Goal: Entertainment & Leisure: Browse casually

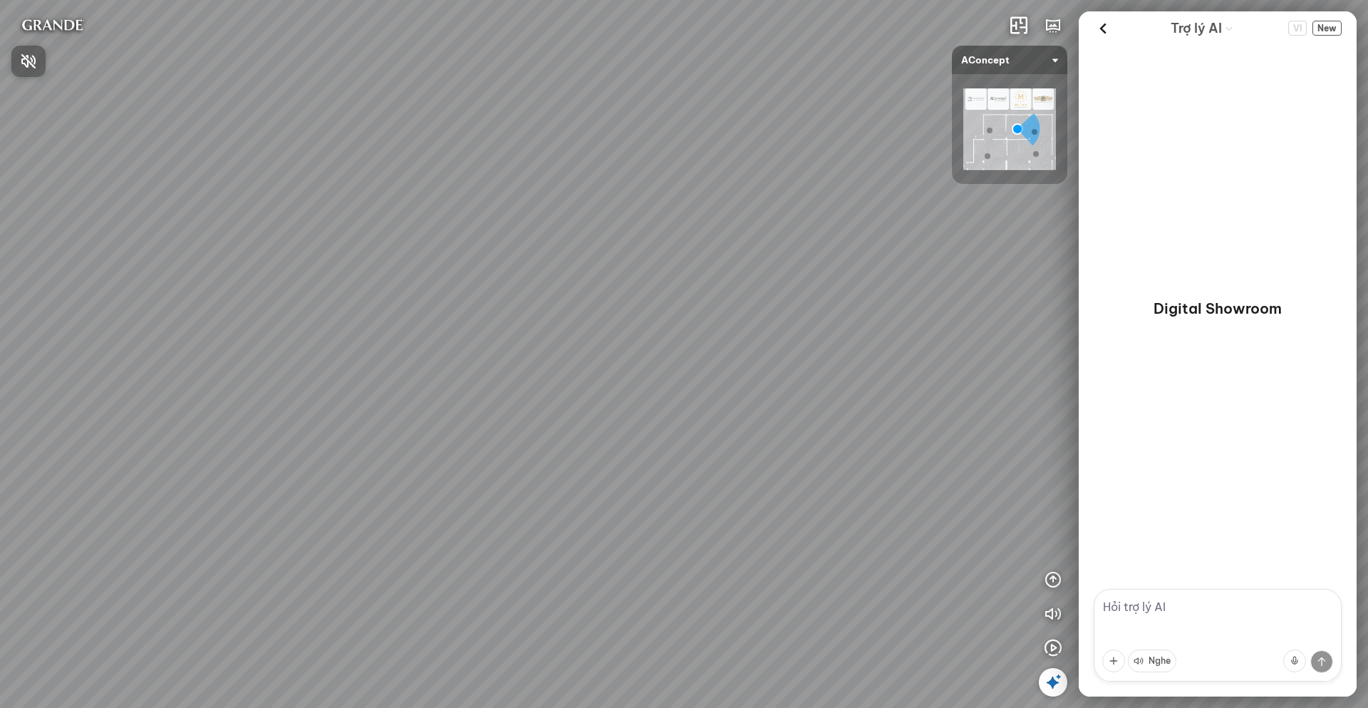
drag, startPoint x: 577, startPoint y: 392, endPoint x: 790, endPoint y: 263, distance: 249.1
click at [790, 263] on div at bounding box center [684, 354] width 1368 height 708
drag, startPoint x: 661, startPoint y: 350, endPoint x: 542, endPoint y: 182, distance: 205.4
click at [538, 187] on div "Sofa 3 chỗ Montgomery 22.500.000 VND Tranh in Thành phố 7.000.000 VND Bàn làm v…" at bounding box center [684, 354] width 1368 height 708
drag, startPoint x: 497, startPoint y: 448, endPoint x: 567, endPoint y: 247, distance: 211.8
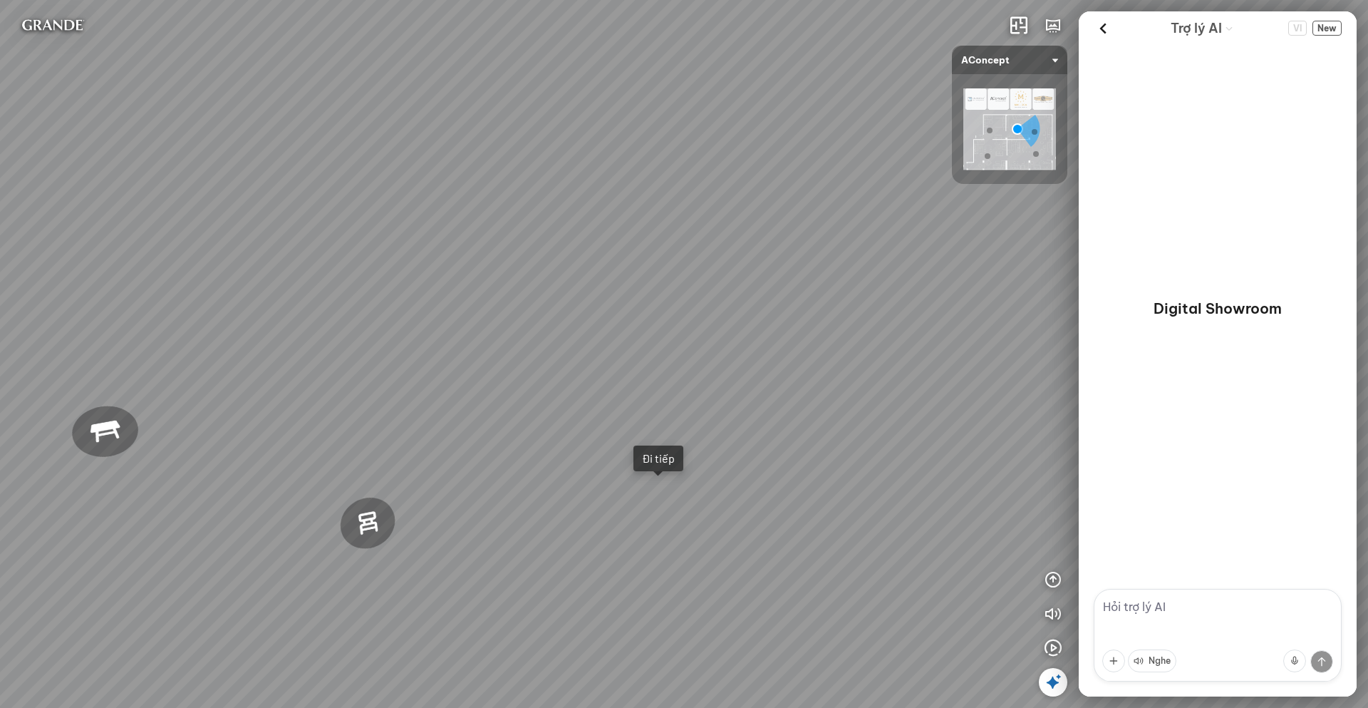
click at [567, 247] on div "Sofa 3 chỗ Montgomery 22.500.000 VND Tranh in Thành phố 7.000.000 VND Bàn làm v…" at bounding box center [684, 354] width 1368 height 708
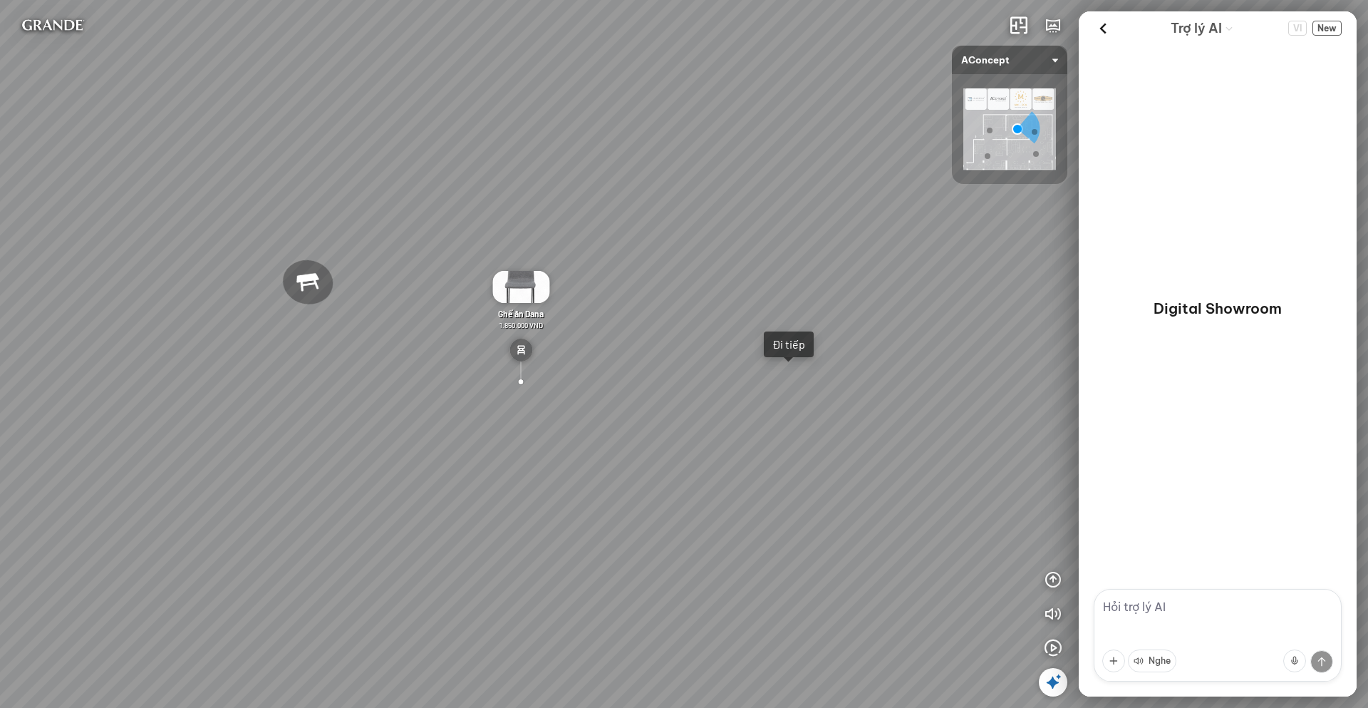
drag, startPoint x: 563, startPoint y: 350, endPoint x: 682, endPoint y: 283, distance: 136.6
click at [682, 283] on div "Sofa 3 chỗ Montgomery 22.500.000 VND Tranh in Thành phố 7.000.000 VND Bàn làm v…" at bounding box center [684, 354] width 1368 height 708
click at [523, 291] on img at bounding box center [520, 287] width 57 height 32
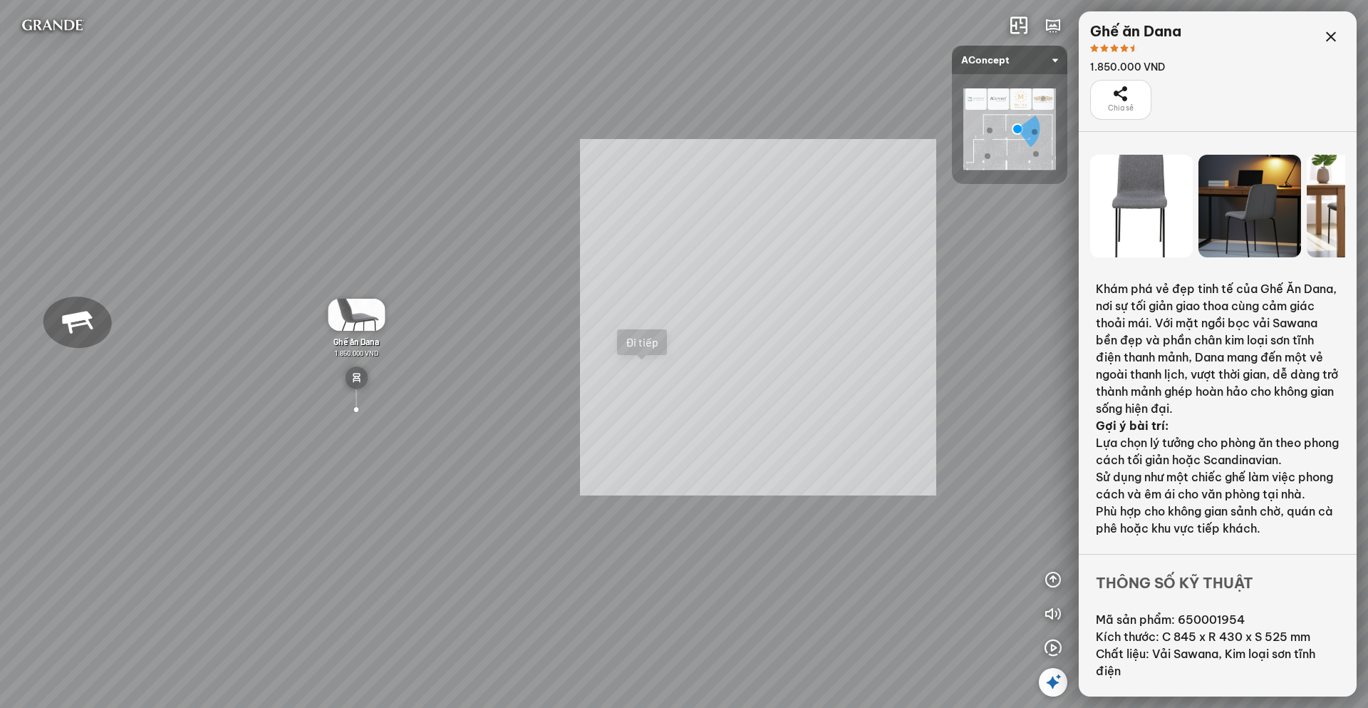
click at [749, 319] on div "Sofa 3 chỗ Montgomery 22.500.000 VND Tranh in Thành phố 7.000.000 VND Bàn làm v…" at bounding box center [684, 354] width 1368 height 708
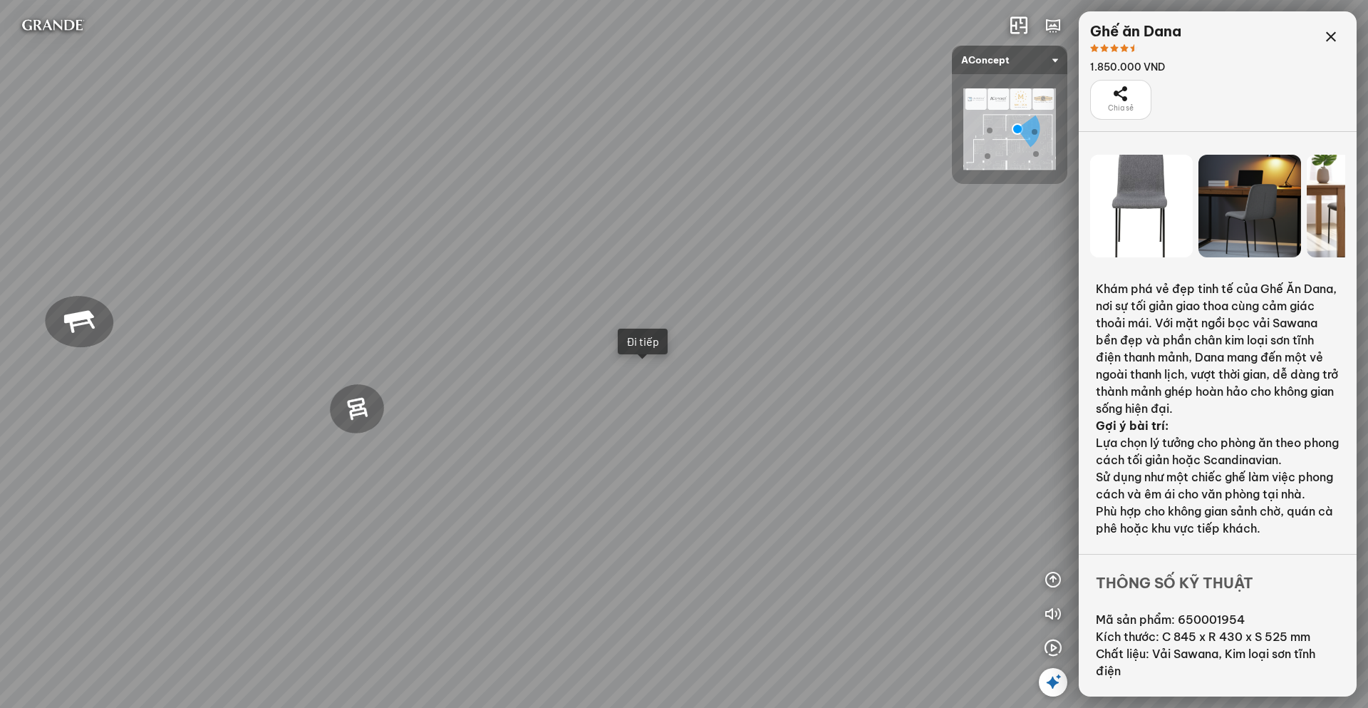
click at [645, 344] on div "Đi tiếp" at bounding box center [642, 341] width 33 height 14
drag, startPoint x: 820, startPoint y: 299, endPoint x: 877, endPoint y: 304, distance: 57.2
click at [876, 304] on div "Đèn trần Reno 5.300.000 VND Giường ngủ Palima 19.000.000 VND Ghế thư giãn Nanna…" at bounding box center [684, 354] width 1368 height 708
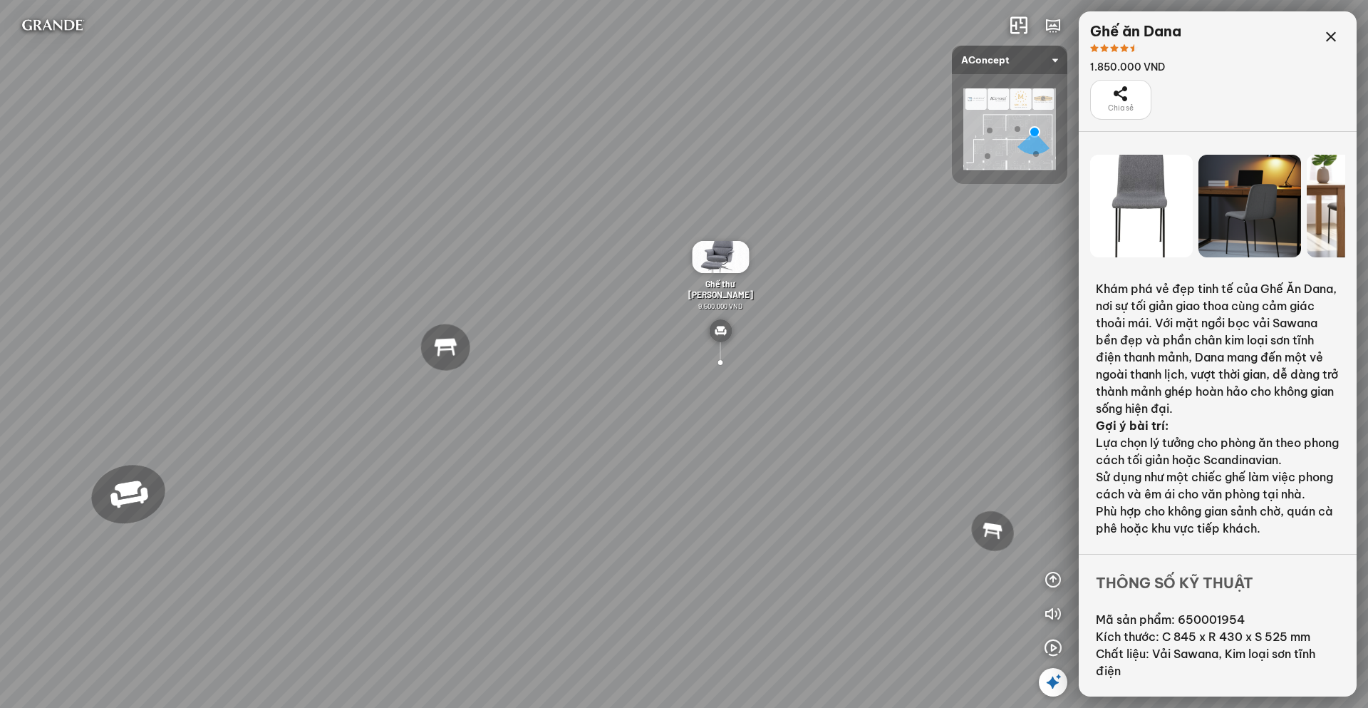
drag, startPoint x: 468, startPoint y: 300, endPoint x: 599, endPoint y: 293, distance: 130.6
click at [599, 293] on div "Đèn trần Reno 5.300.000 VND Giường ngủ Palima 19.000.000 VND Ghế thư giãn Nanna…" at bounding box center [684, 354] width 1368 height 708
click at [1186, 346] on p "Khám phá vẻ đẹp tinh tế của Ghế Ăn Dana, nơi sự tối giản giao thoa cùng cảm giá…" at bounding box center [1218, 348] width 244 height 137
click at [1122, 102] on icon at bounding box center [1120, 94] width 17 height 17
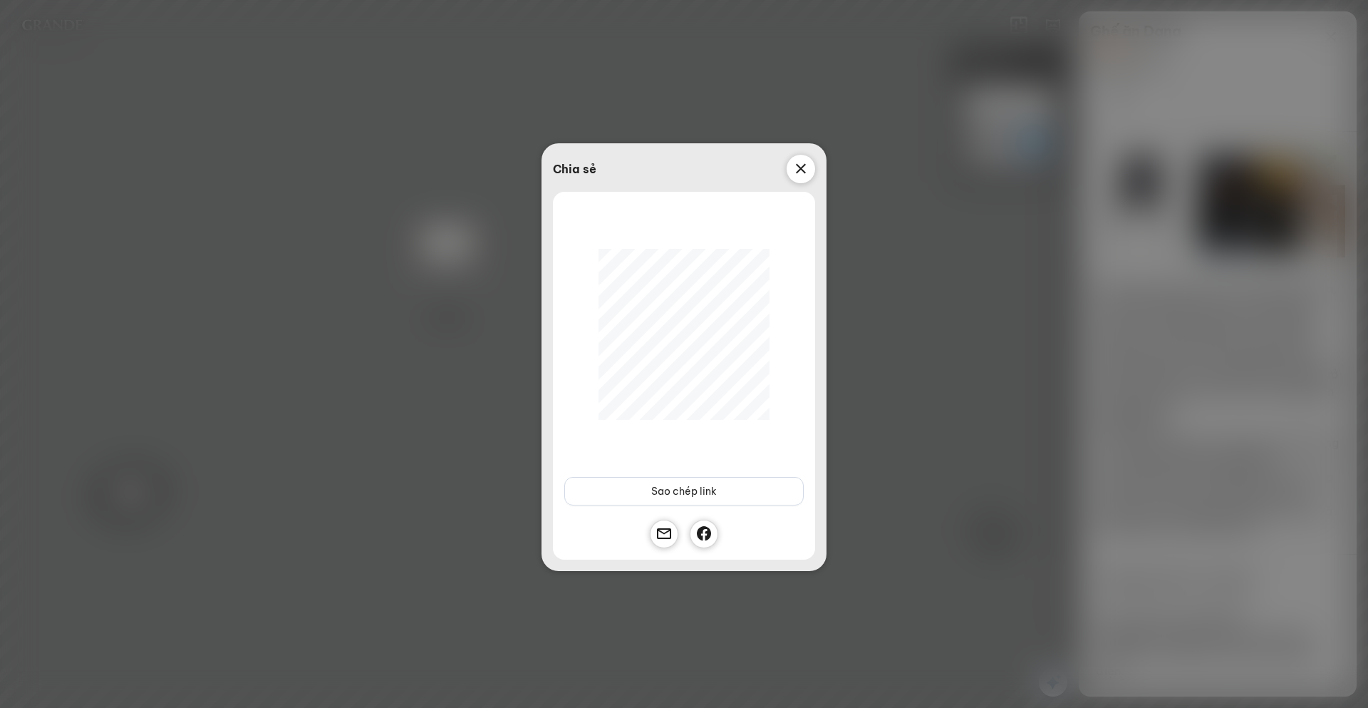
click at [802, 168] on icon at bounding box center [800, 168] width 17 height 17
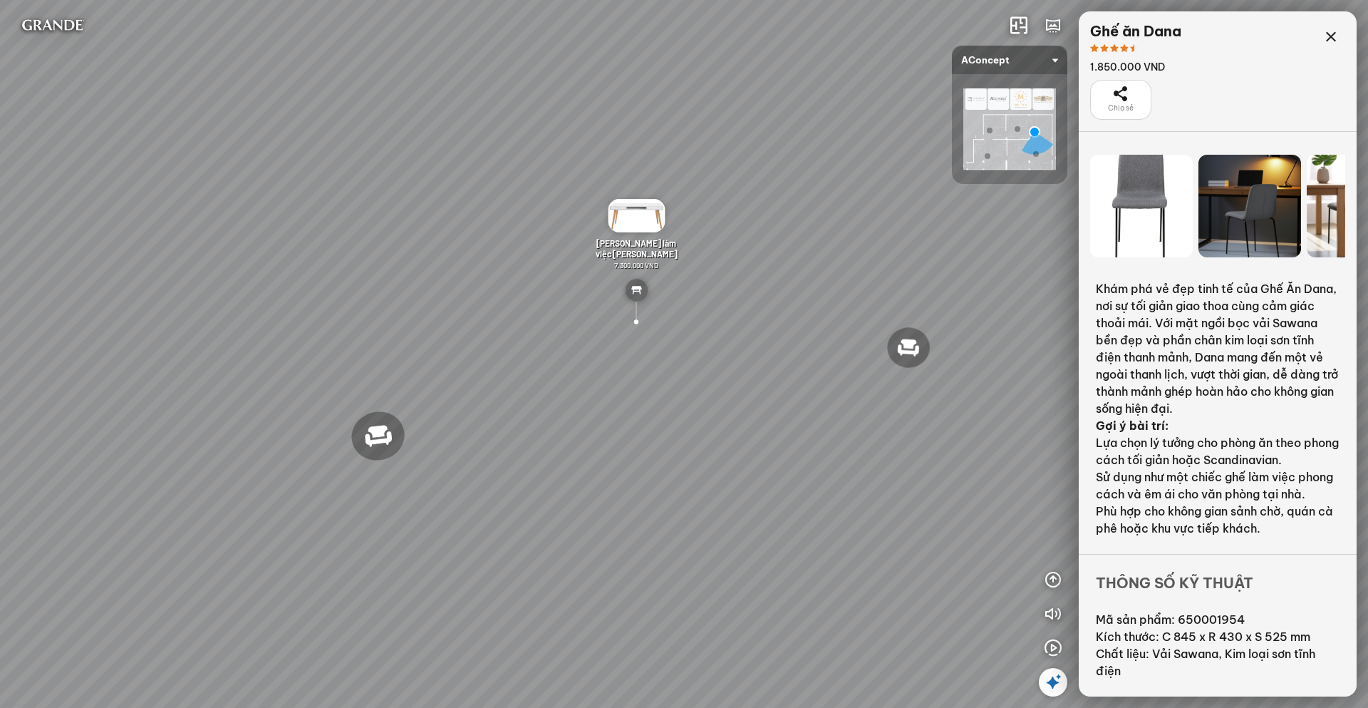
drag, startPoint x: 683, startPoint y: 278, endPoint x: 933, endPoint y: 264, distance: 250.5
click at [931, 263] on div "Đèn trần Reno 5.300.000 VND Giường ngủ Palima 19.000.000 VND Ghế thư giãn Nanna…" at bounding box center [684, 354] width 1368 height 708
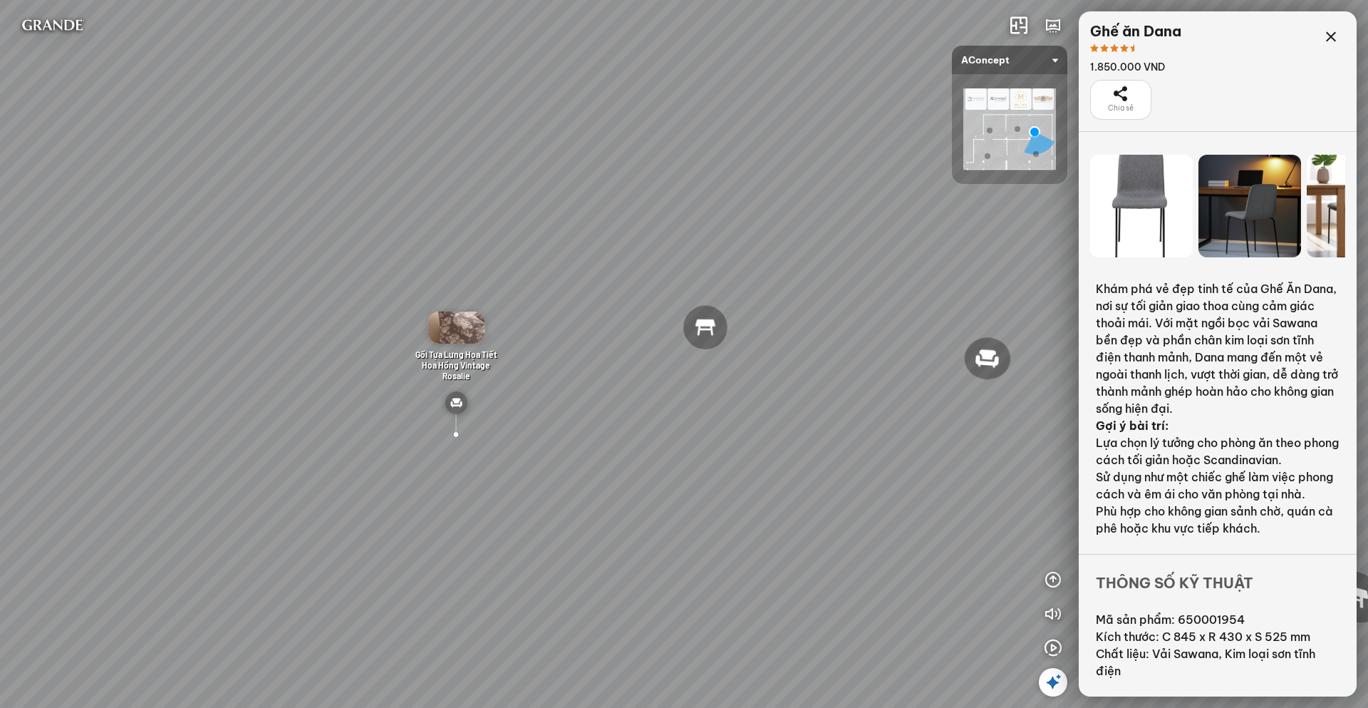
click at [702, 333] on div at bounding box center [705, 327] width 47 height 47
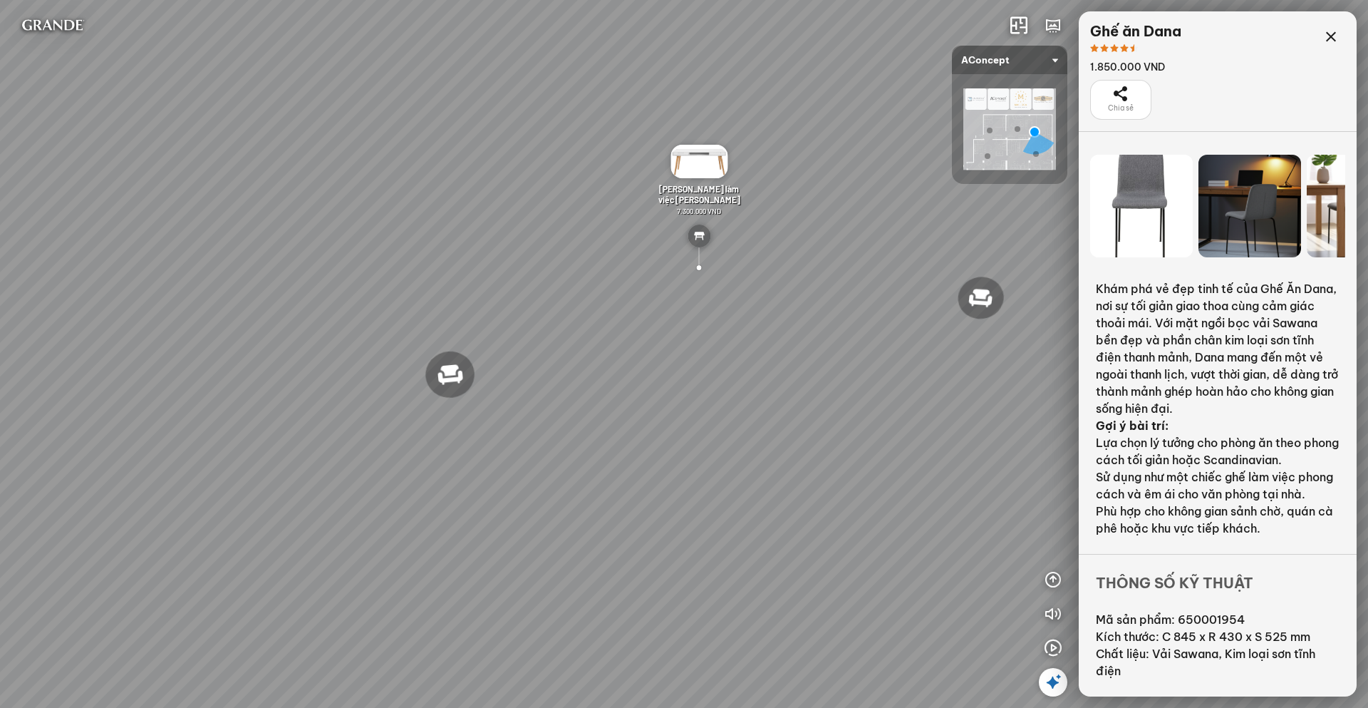
drag, startPoint x: 495, startPoint y: 475, endPoint x: 921, endPoint y: 202, distance: 506.0
click at [919, 202] on div "Đèn trần Reno 5.300.000 VND Giường ngủ Palima 19.000.000 VND Ghế thư giãn Nanna…" at bounding box center [684, 354] width 1368 height 708
drag, startPoint x: 534, startPoint y: 386, endPoint x: 921, endPoint y: 286, distance: 398.9
click at [929, 281] on div "Đèn trần Reno 5.300.000 VND Giường ngủ Palima 19.000.000 VND Ghế thư giãn Nanna…" at bounding box center [684, 354] width 1368 height 708
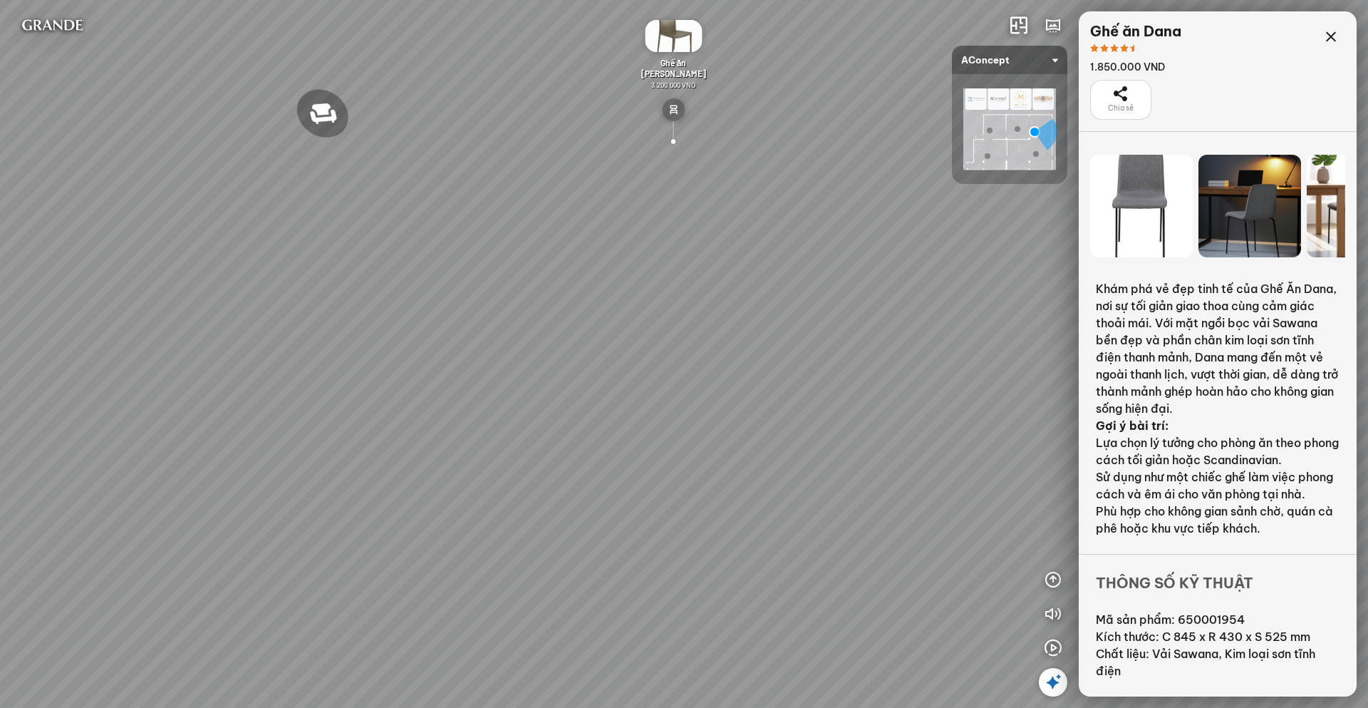
drag, startPoint x: 657, startPoint y: 296, endPoint x: 735, endPoint y: 329, distance: 85.0
click at [743, 329] on div "Đèn trần Reno 5.300.000 VND Giường ngủ Palima 19.000.000 VND Ghế thư giãn Nanna…" at bounding box center [684, 354] width 1368 height 708
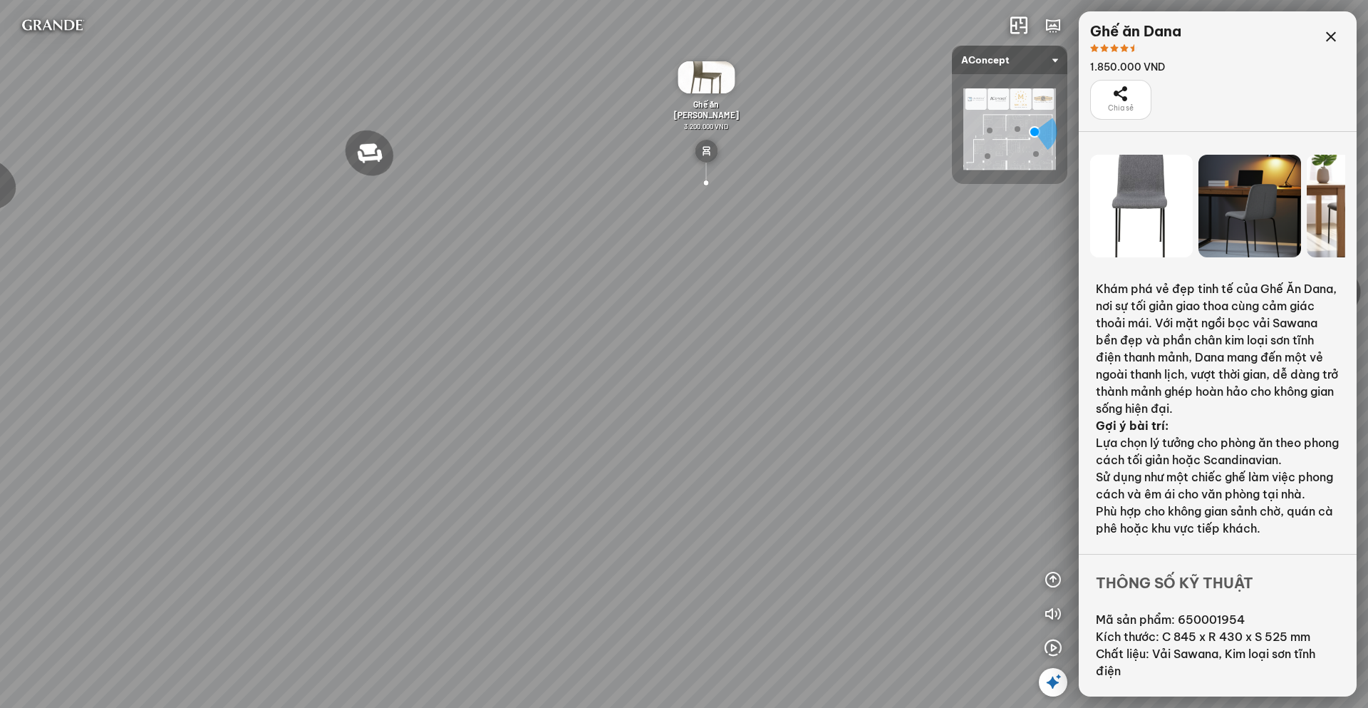
drag, startPoint x: 527, startPoint y: 247, endPoint x: 638, endPoint y: 334, distance: 140.6
click at [638, 334] on div "Đèn trần Reno 5.300.000 VND Giường ngủ Palima 19.000.000 VND Ghế thư giãn Nanna…" at bounding box center [684, 354] width 1368 height 708
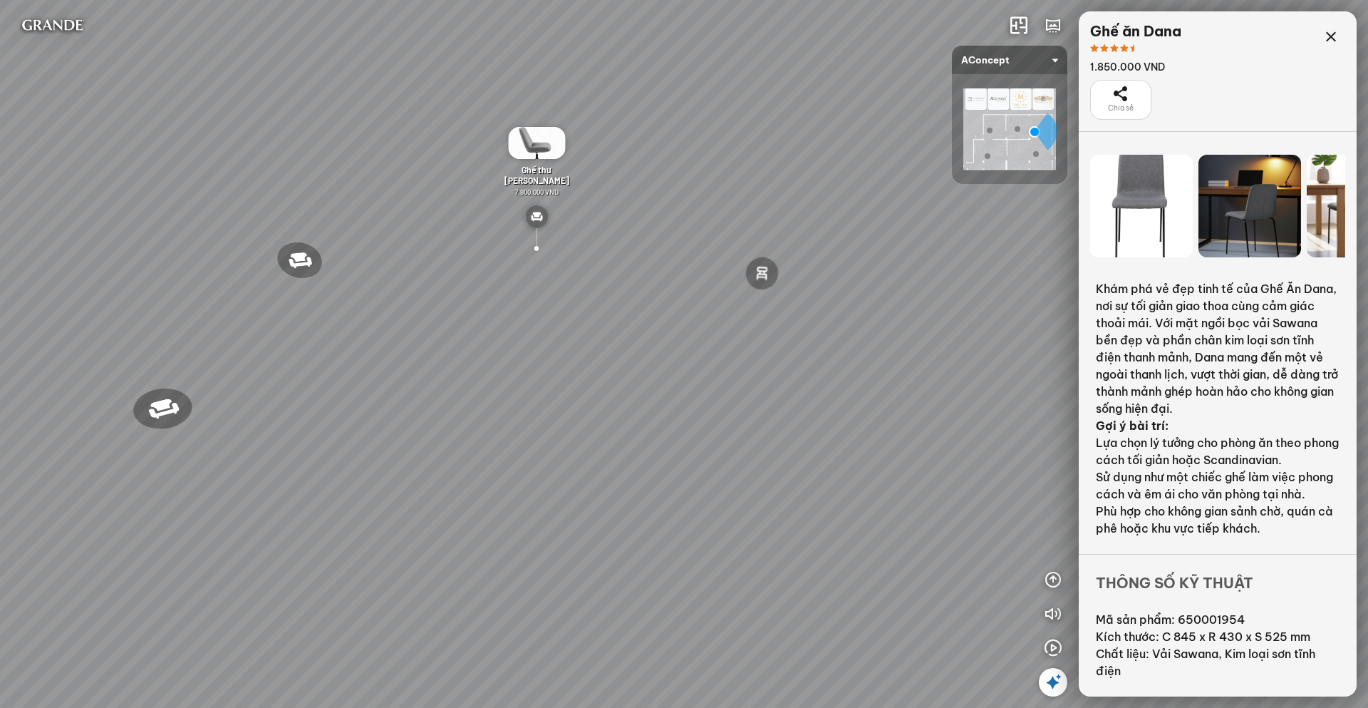
click at [1008, 253] on div "Đèn trần Reno 5.300.000 VND Giường ngủ Palima 19.000.000 VND Ghế thư giãn Nanna…" at bounding box center [684, 354] width 1368 height 708
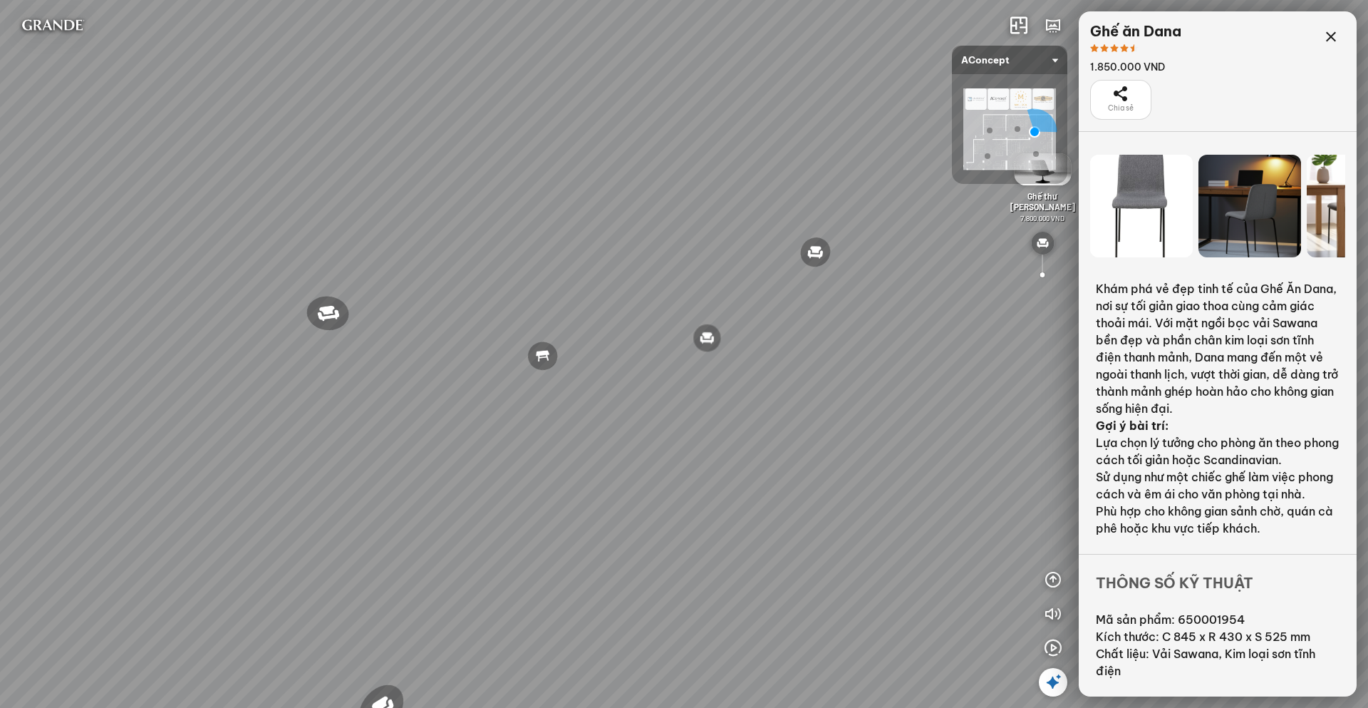
drag, startPoint x: 327, startPoint y: 322, endPoint x: 692, endPoint y: 329, distance: 364.9
click at [692, 329] on div "Đèn trần Reno 5.300.000 VND Giường ngủ Palima 19.000.000 VND Ghế thư giãn Nanna…" at bounding box center [684, 354] width 1368 height 708
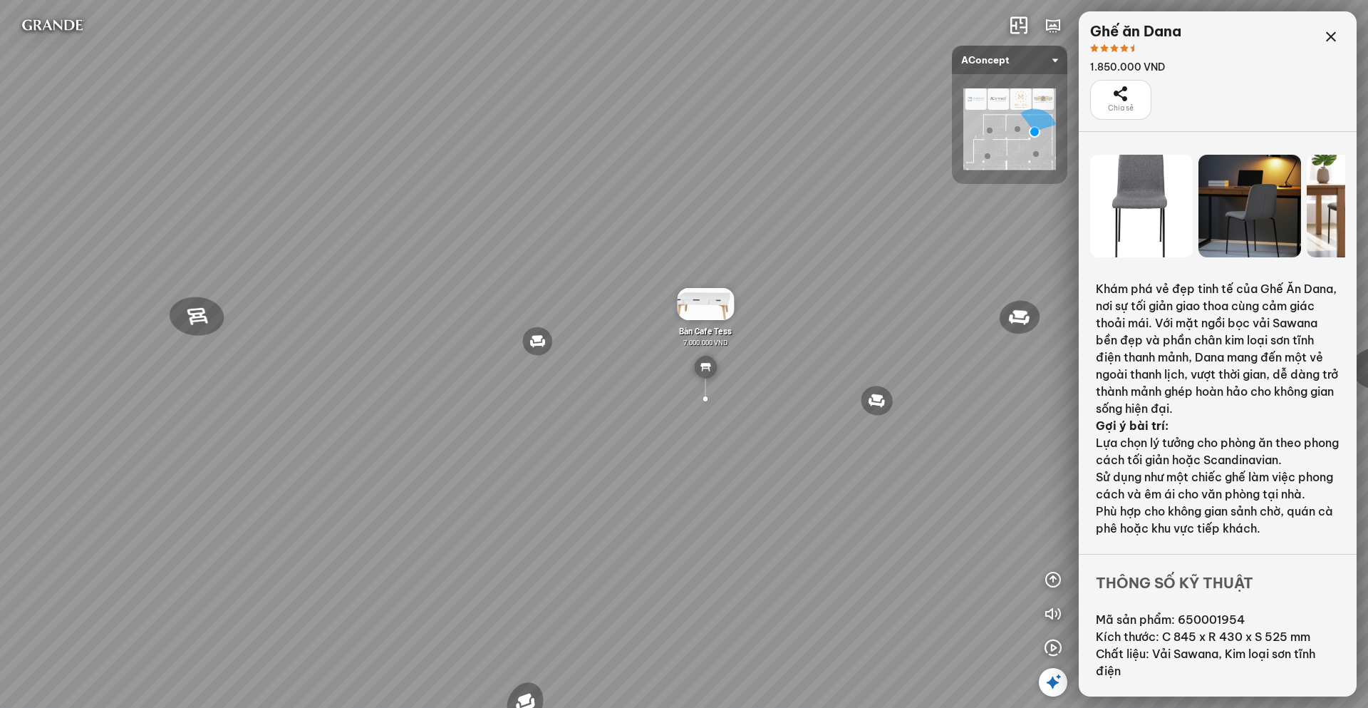
drag, startPoint x: 419, startPoint y: 405, endPoint x: 588, endPoint y: 458, distance: 177.1
click at [588, 458] on div "Đèn trần Reno 5.300.000 VND Giường ngủ Palima 19.000.000 VND Ghế thư giãn Nanna…" at bounding box center [684, 354] width 1368 height 708
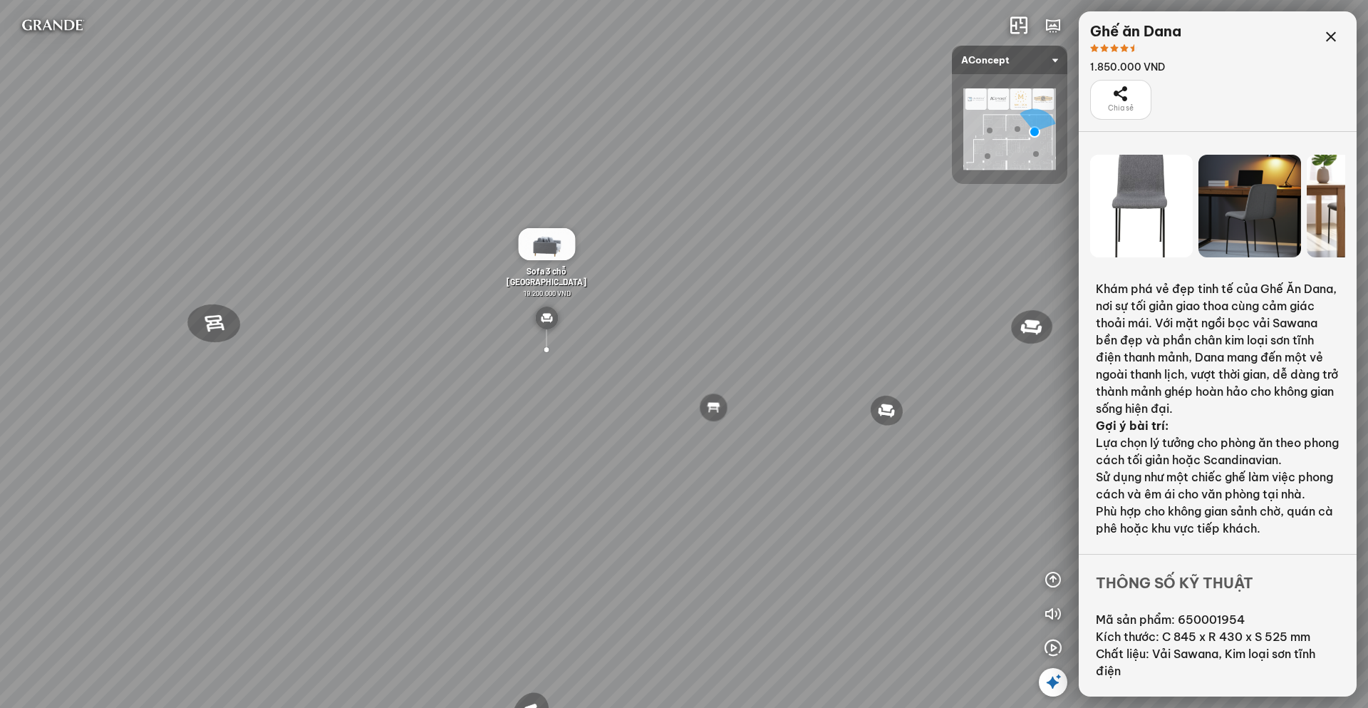
click at [548, 348] on div at bounding box center [546, 329] width 23 height 46
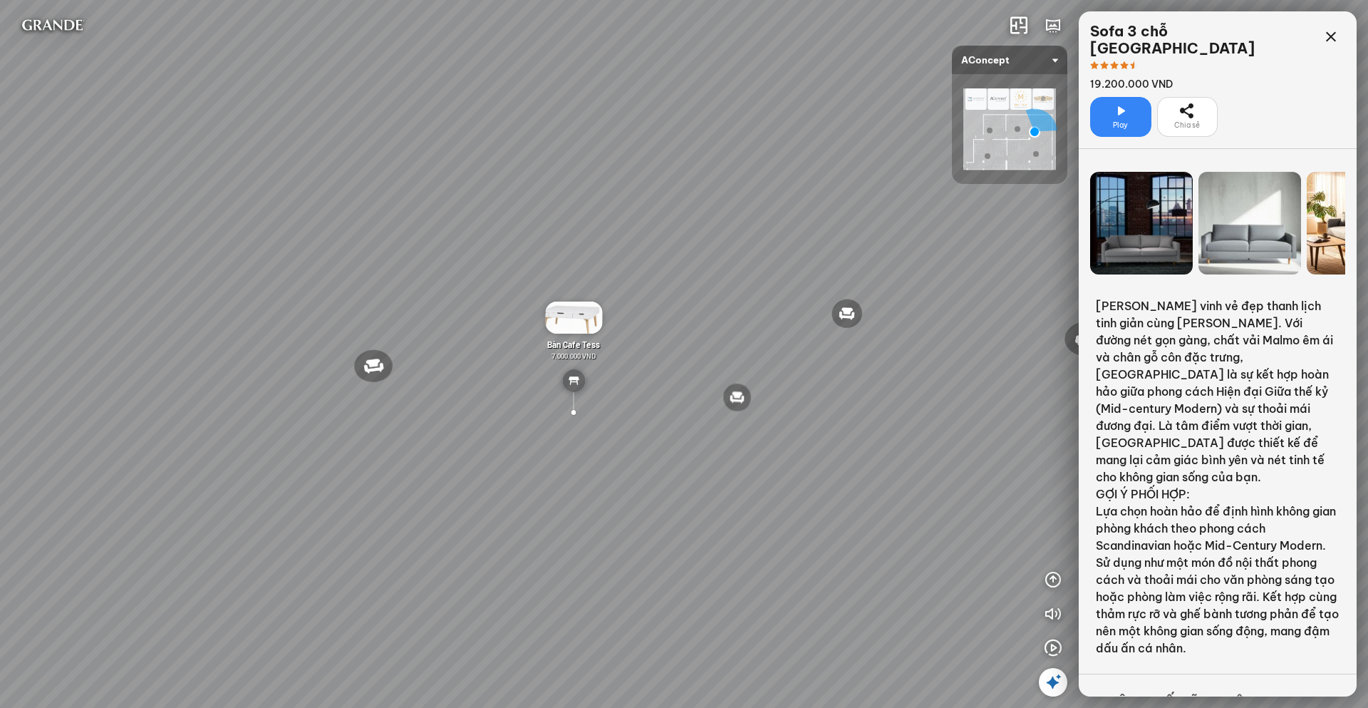
click at [852, 311] on div at bounding box center [846, 313] width 35 height 33
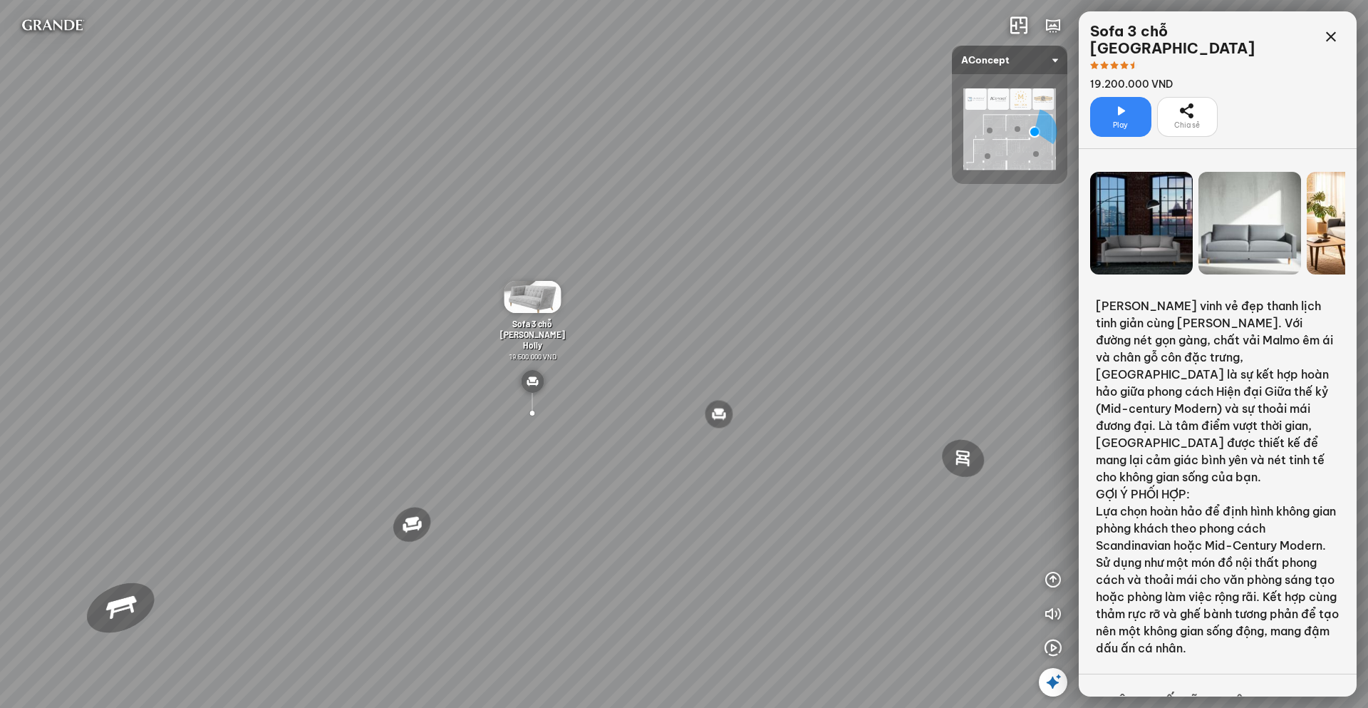
drag, startPoint x: 811, startPoint y: 334, endPoint x: 566, endPoint y: 255, distance: 257.6
click at [566, 255] on div "Đèn trần Reno 5.300.000 VND Giường ngủ Palima 19.000.000 VND Ghế thư giãn Nanna…" at bounding box center [684, 354] width 1368 height 708
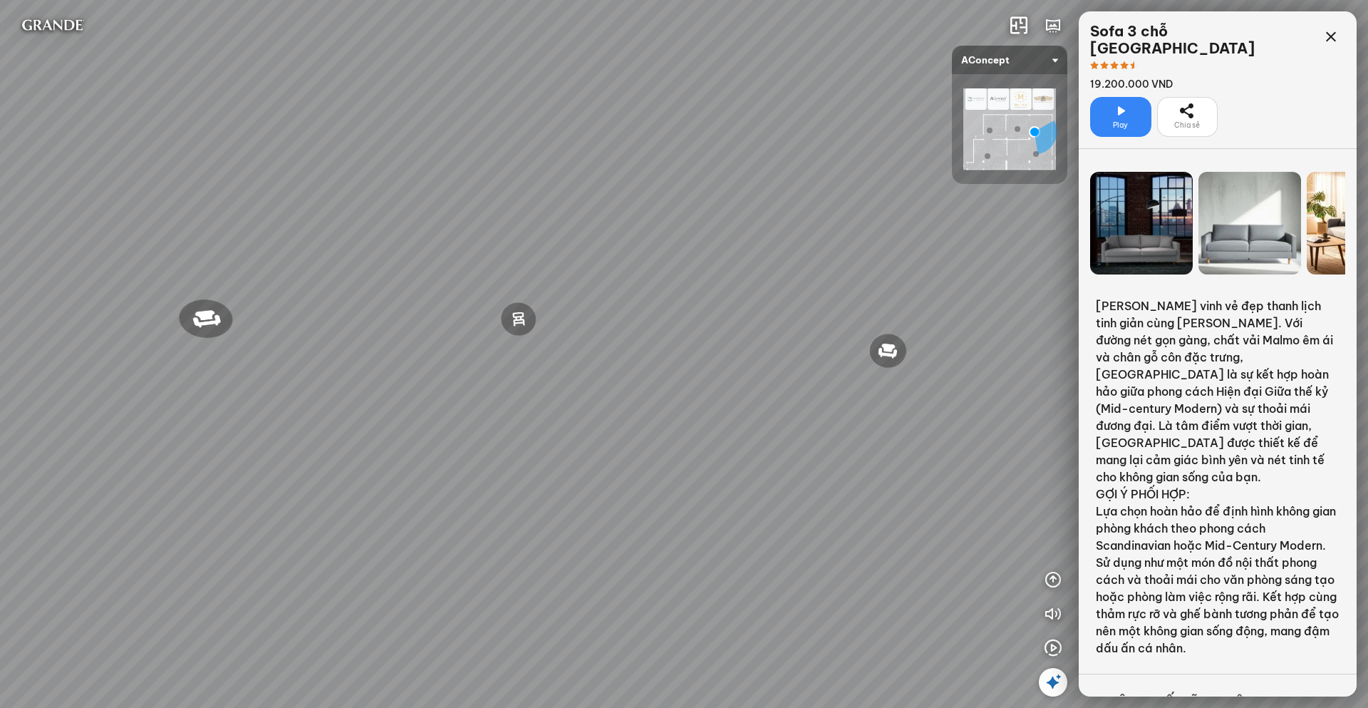
drag, startPoint x: 827, startPoint y: 379, endPoint x: 336, endPoint y: 276, distance: 500.9
click at [353, 274] on div "Đèn trần Reno 5.300.000 VND Giường ngủ Palima 19.000.000 VND Ghế thư giãn Nanna…" at bounding box center [684, 354] width 1368 height 708
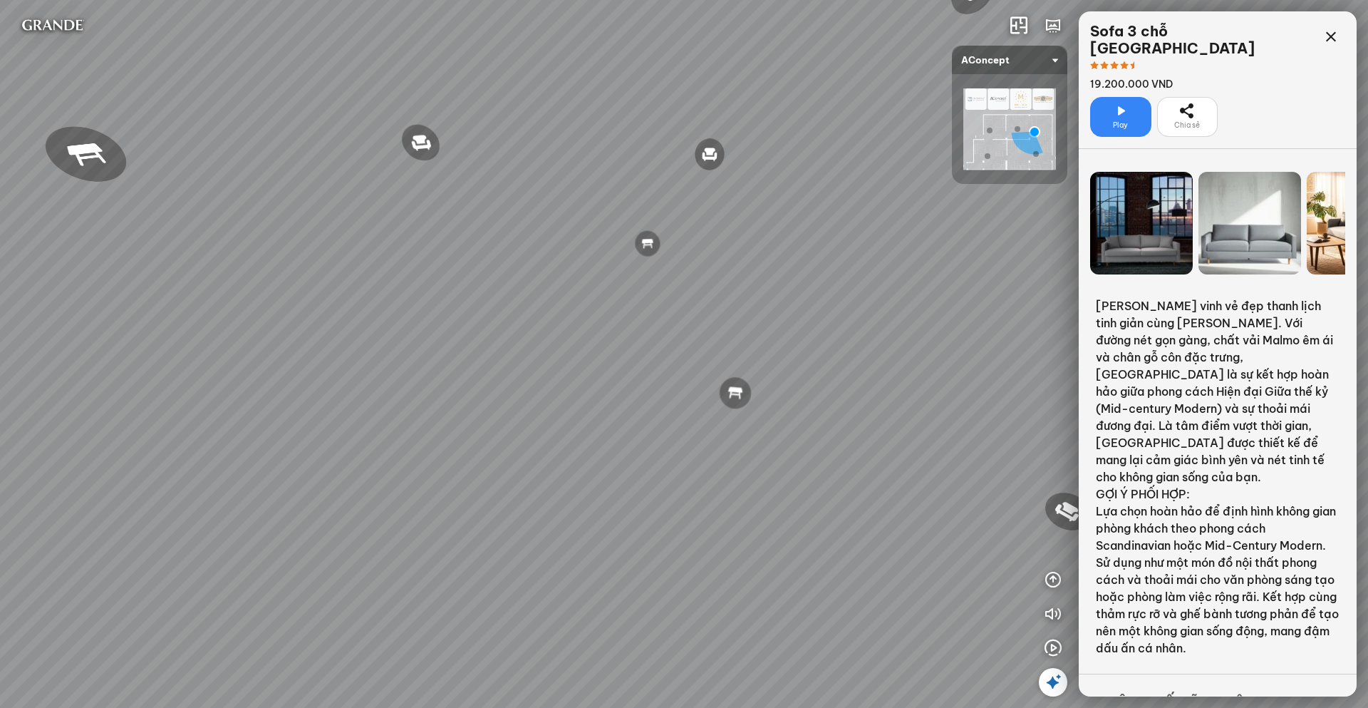
click at [676, 367] on div "Đèn trần Reno 5.300.000 VND Giường ngủ Palima 19.000.000 VND Ghế thư giãn Nanna…" at bounding box center [684, 354] width 1368 height 708
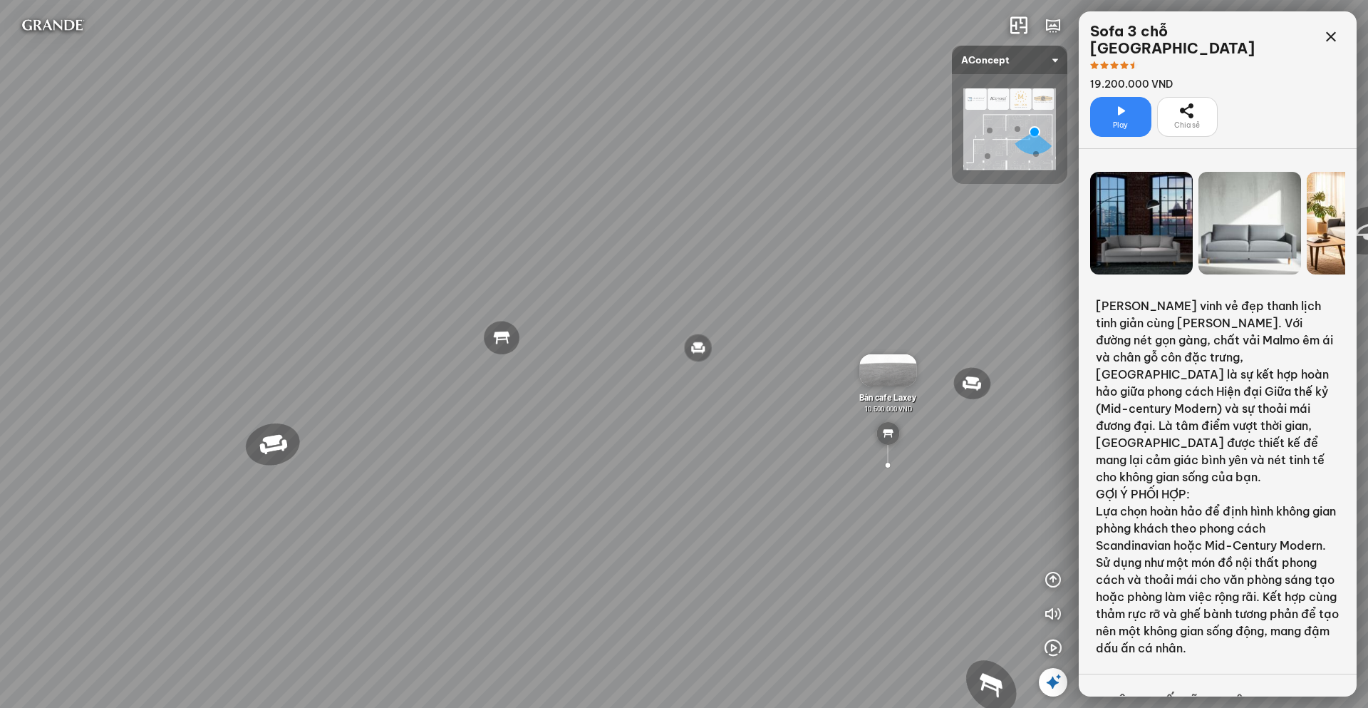
drag, startPoint x: 554, startPoint y: 274, endPoint x: 812, endPoint y: 475, distance: 327.0
click at [812, 475] on div "Đèn trần Reno 5.300.000 VND Giường ngủ Palima 19.000.000 VND Ghế thư giãn Nanna…" at bounding box center [684, 354] width 1368 height 708
click at [501, 309] on img at bounding box center [501, 306] width 23 height 23
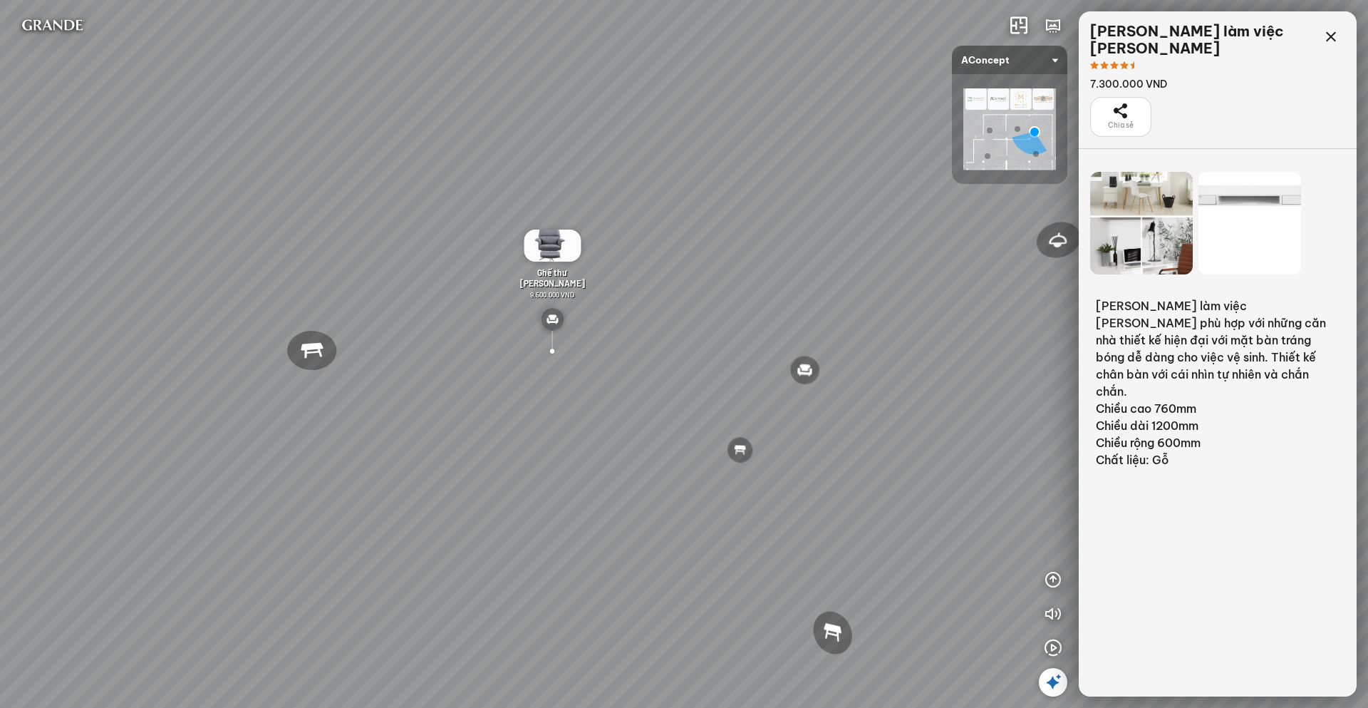
click at [511, 522] on div "Đèn trần Reno 5.300.000 VND Giường ngủ Palima 19.000.000 VND Ghế thư giãn Nanna…" at bounding box center [684, 354] width 1368 height 708
